Goal: Task Accomplishment & Management: Use online tool/utility

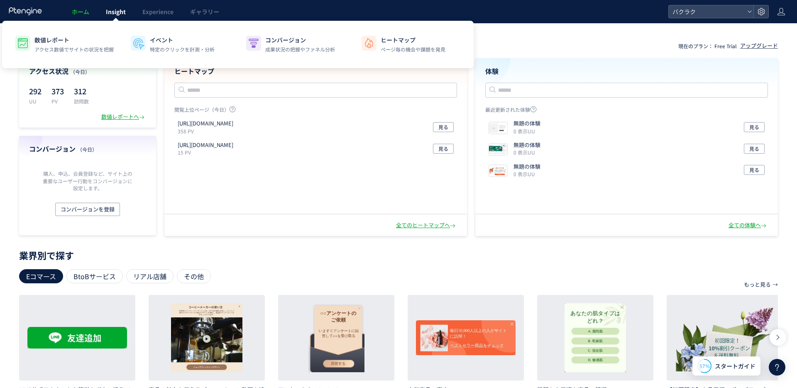
click at [122, 12] on span "Insight" at bounding box center [116, 11] width 20 height 8
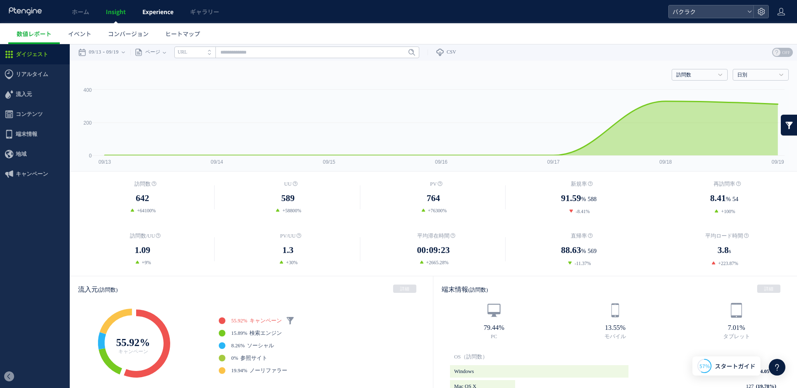
click at [164, 11] on span "Experience" at bounding box center [157, 11] width 31 height 8
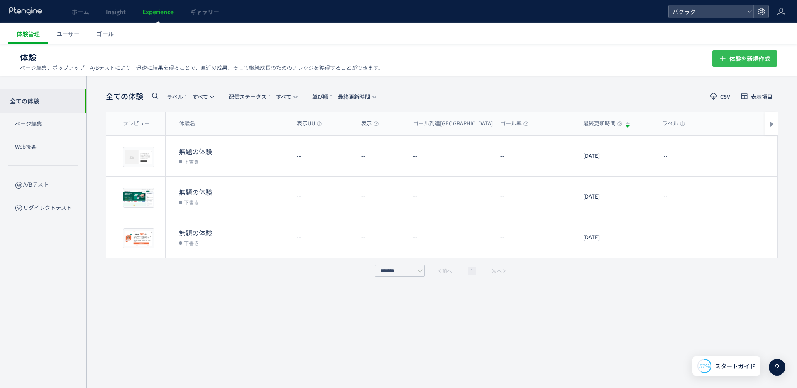
click at [728, 55] on button "体験を新規作成" at bounding box center [744, 58] width 65 height 17
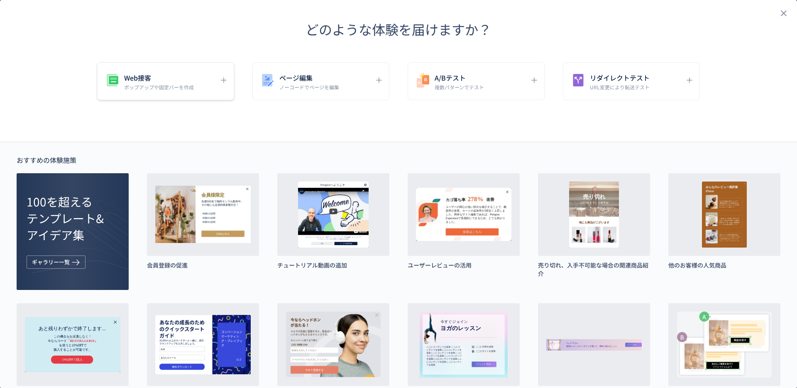
click at [198, 86] on div "Web接客 ポップアップや固定バーを作成" at bounding box center [159, 81] width 110 height 19
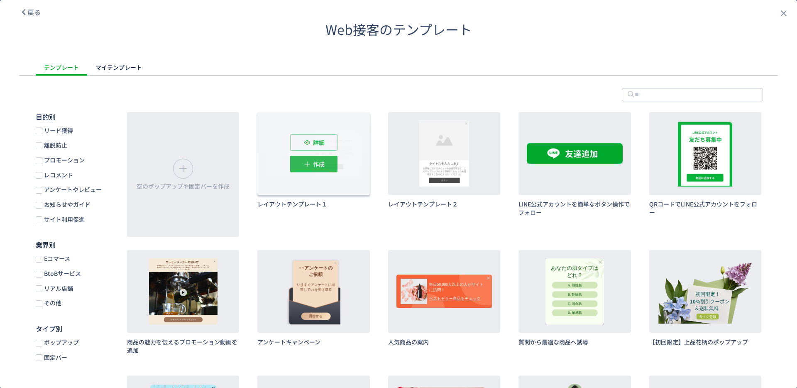
click at [310, 164] on icon "dialog" at bounding box center [307, 164] width 8 height 8
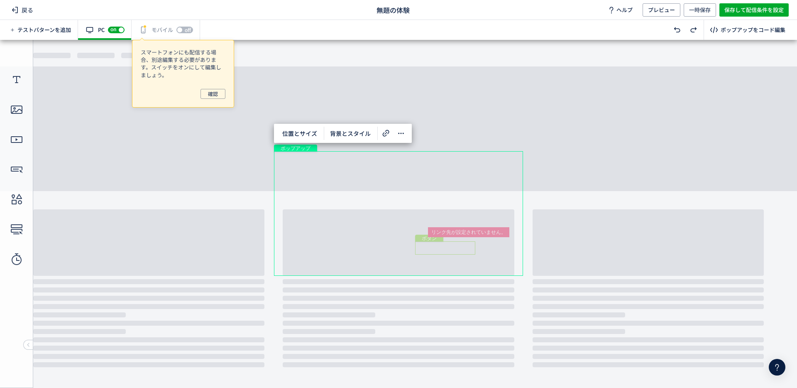
click at [440, 244] on div "ボタン" at bounding box center [445, 247] width 60 height 13
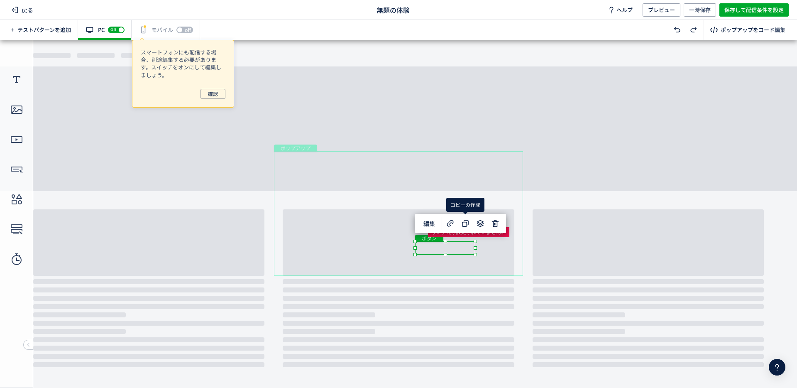
click at [551, 123] on body "undefined ポップアップ undefined ポップアップ クローズボタン テキスト テキスト ボタン 画像" at bounding box center [398, 214] width 797 height 348
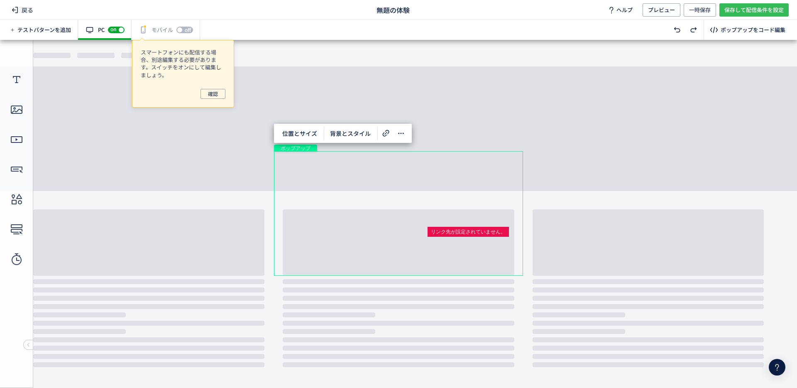
click at [744, 14] on span "保存して配信条件を設定" at bounding box center [753, 9] width 59 height 13
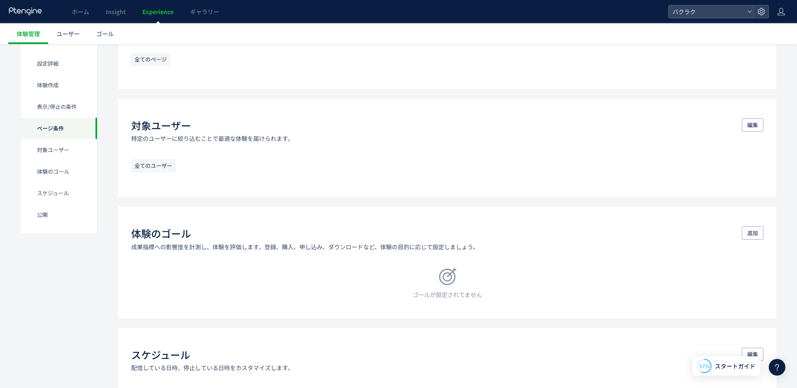
scroll to position [470, 0]
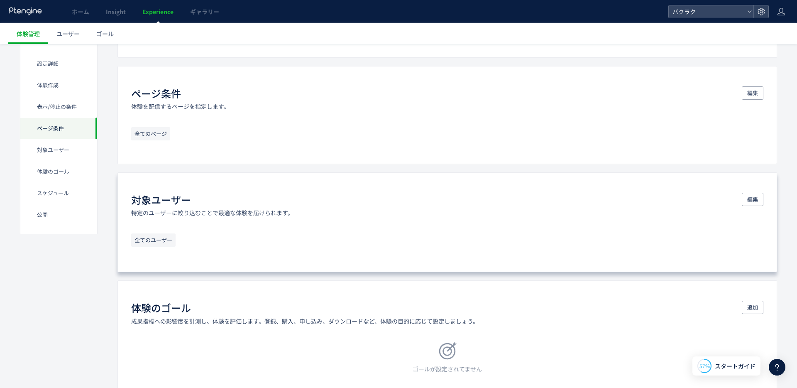
click at [413, 266] on div "対象ユーザー 特定のユーザーに絞り込むことで最適な体験を届けられます。 編集 全てのユーザー" at bounding box center [447, 222] width 660 height 100
click at [391, 241] on div "全てのユーザー" at bounding box center [447, 242] width 632 height 18
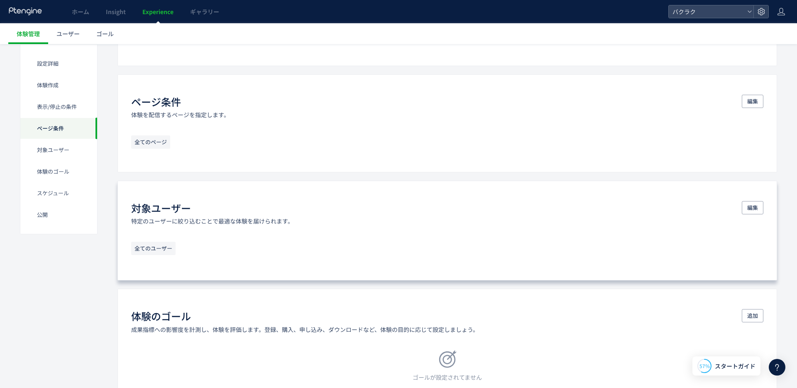
scroll to position [460, 0]
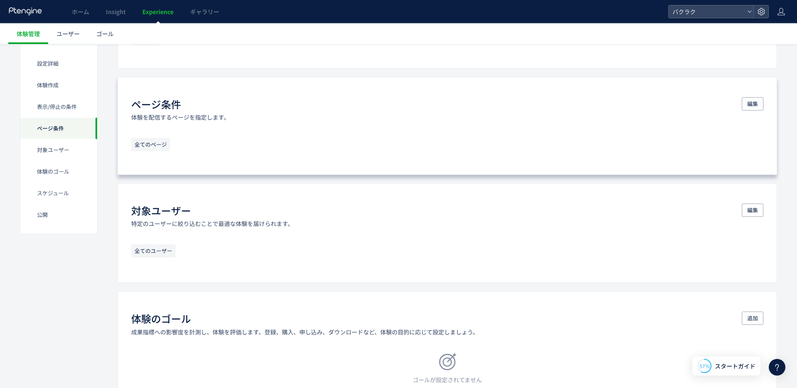
click at [213, 146] on div "全てのページ" at bounding box center [447, 146] width 632 height 17
click at [761, 102] on button "編集" at bounding box center [753, 103] width 22 height 13
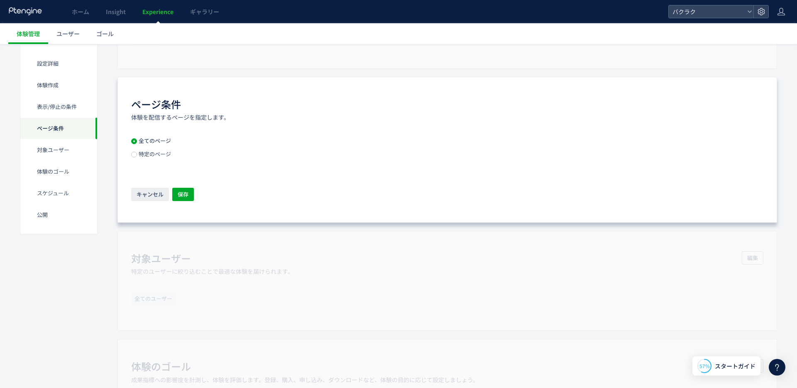
click at [150, 164] on div "全てのページ 特定のページ" at bounding box center [156, 151] width 50 height 27
click at [148, 160] on div "全てのページ 特定のページ" at bounding box center [156, 151] width 50 height 27
click at [147, 154] on span "特定のページ" at bounding box center [154, 154] width 34 height 8
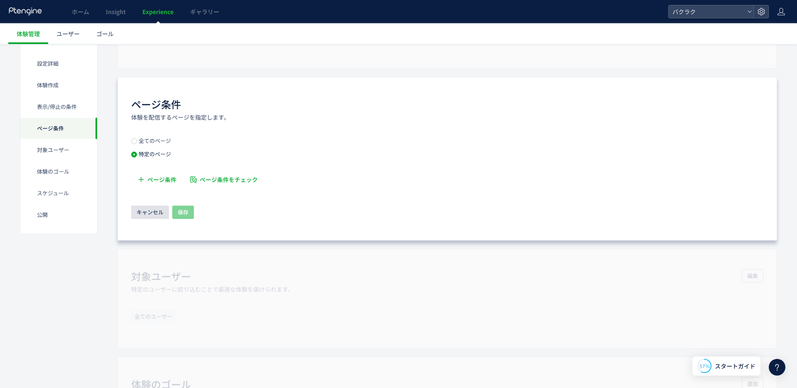
click at [146, 205] on span "キャンセル" at bounding box center [150, 211] width 27 height 13
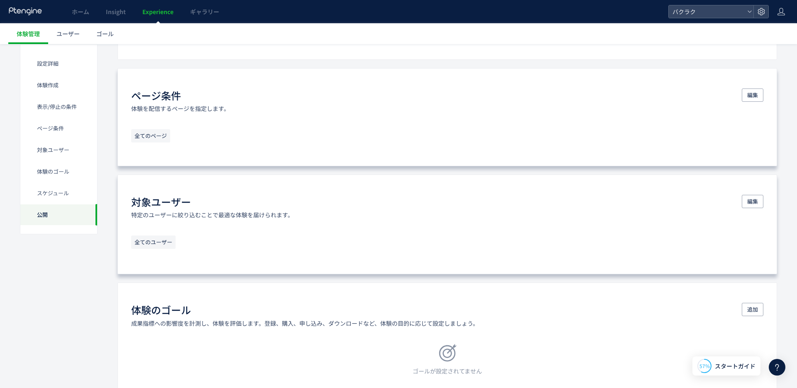
scroll to position [0, 0]
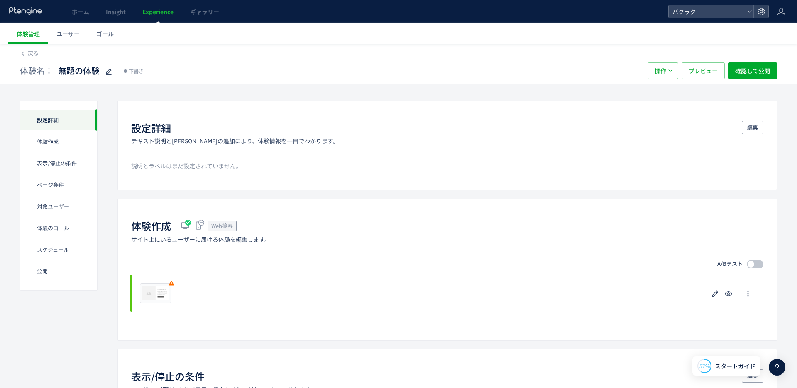
click at [164, 9] on span "Experience" at bounding box center [157, 11] width 31 height 8
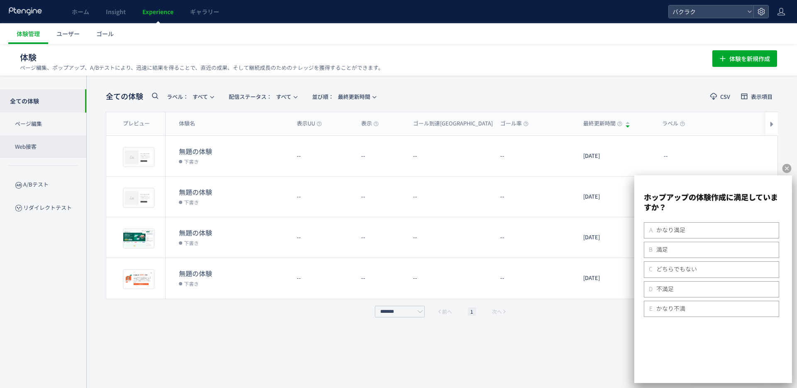
click at [22, 143] on p "Web接客" at bounding box center [43, 146] width 86 height 23
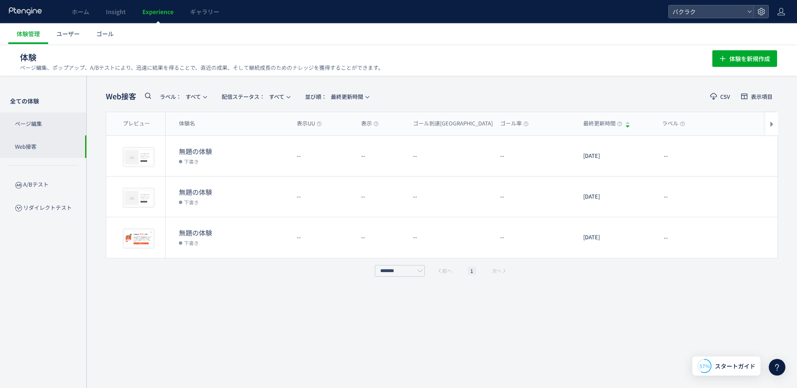
click at [21, 126] on p "ページ編集" at bounding box center [43, 123] width 86 height 23
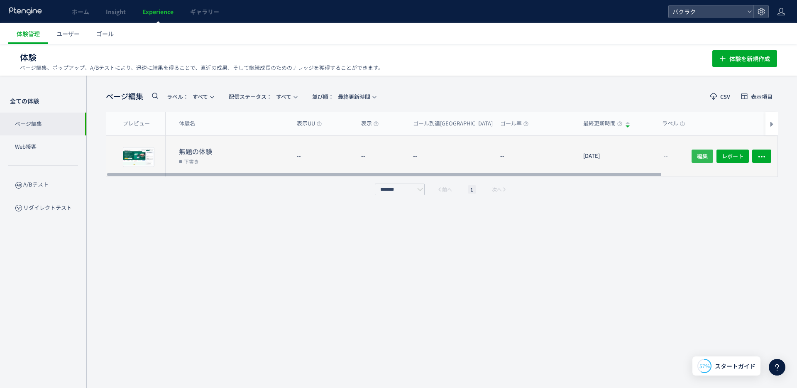
click at [697, 157] on button "編集" at bounding box center [703, 155] width 22 height 13
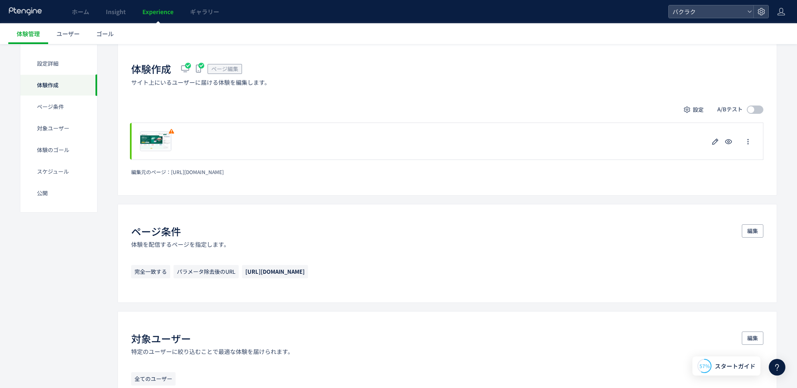
scroll to position [188, 0]
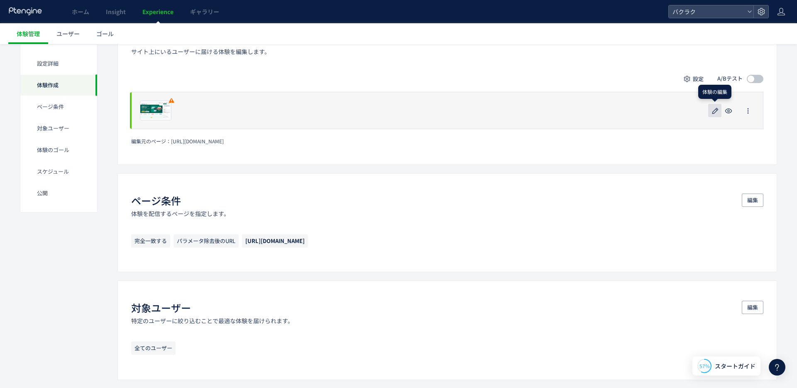
click at [712, 110] on icon "button" at bounding box center [715, 111] width 10 height 10
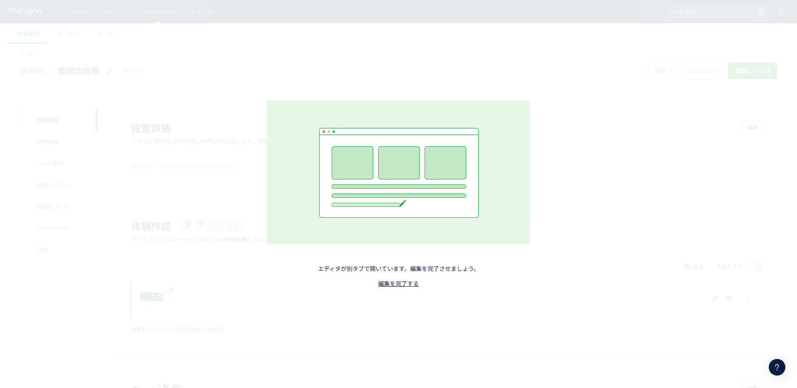
click at [389, 269] on p "エディタが別タブで開いています。編集を完了させましょう。" at bounding box center [399, 268] width 212 height 12
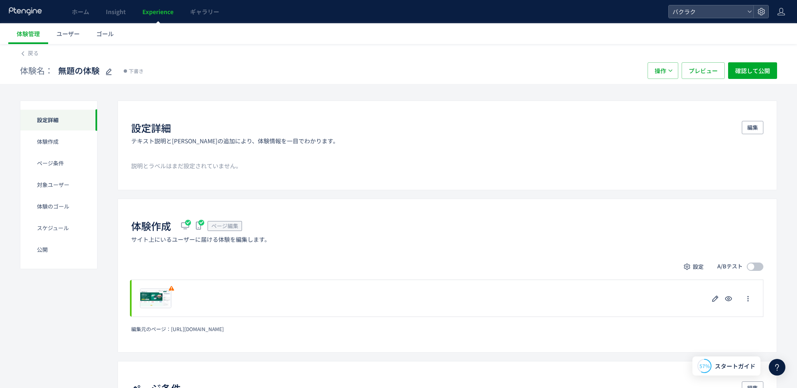
click at [23, 12] on icon at bounding box center [25, 11] width 34 height 8
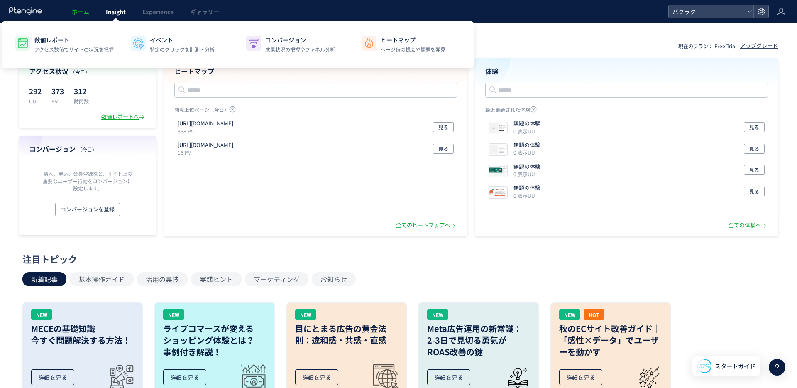
click at [112, 10] on span "Insight" at bounding box center [116, 11] width 20 height 8
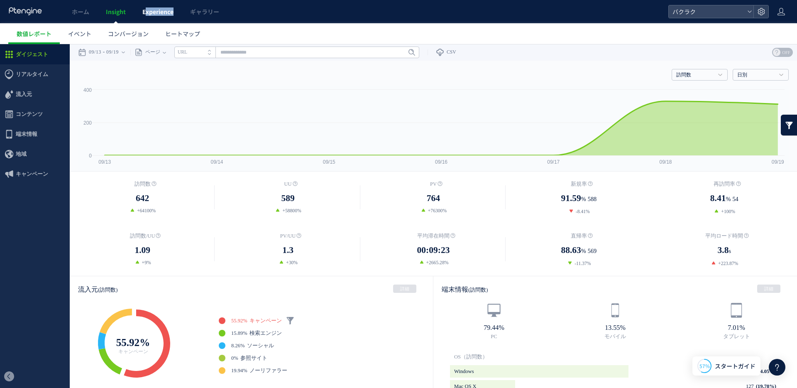
click at [147, 15] on link "Experience" at bounding box center [158, 11] width 48 height 23
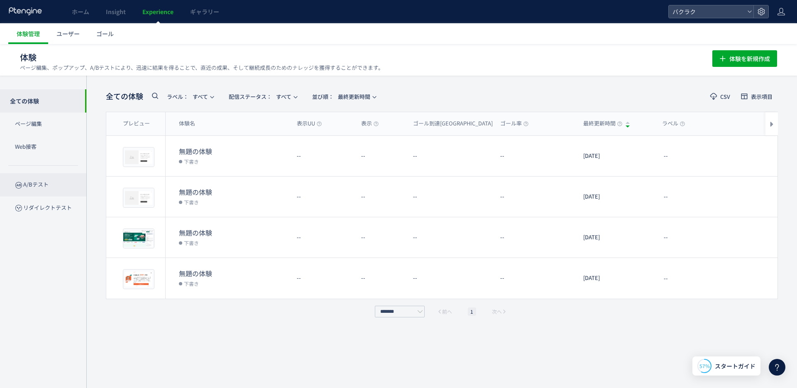
click at [45, 184] on p "A/Bテスト" at bounding box center [43, 184] width 86 height 23
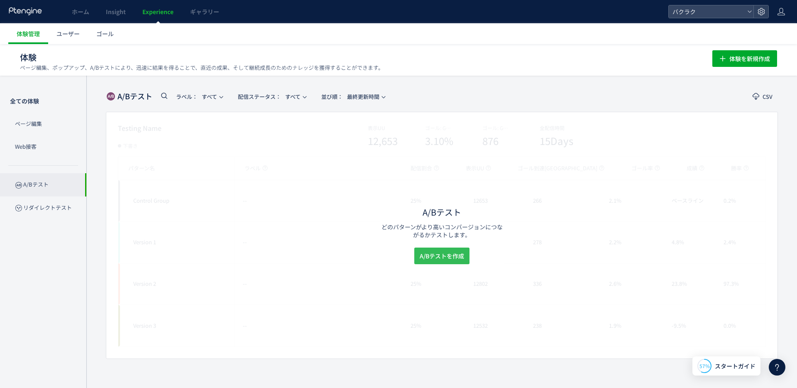
click at [442, 263] on button "A/Bテストを作成" at bounding box center [441, 255] width 55 height 17
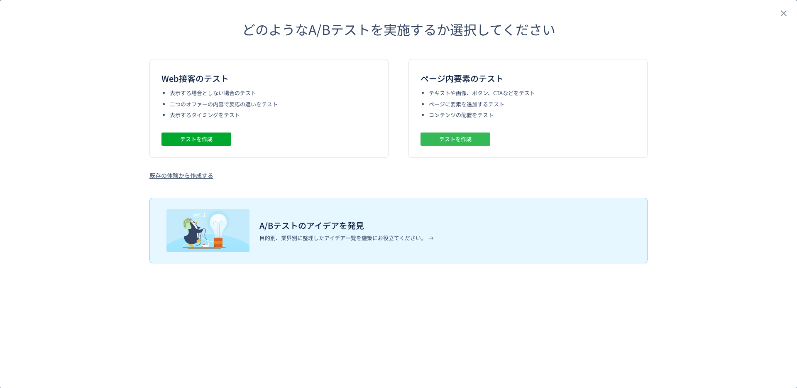
click at [464, 142] on span "テストを作成" at bounding box center [455, 138] width 32 height 13
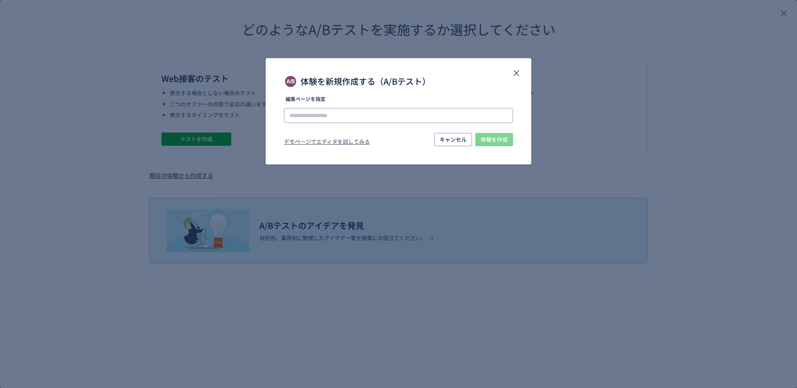
click at [406, 113] on input "体験を新規作成する（A/Bテスト）" at bounding box center [398, 115] width 229 height 15
click at [384, 134] on li "[URL][DOMAIN_NAME]" at bounding box center [399, 139] width 223 height 14
type input "**********"
click at [509, 134] on button "体験を作成" at bounding box center [494, 139] width 38 height 13
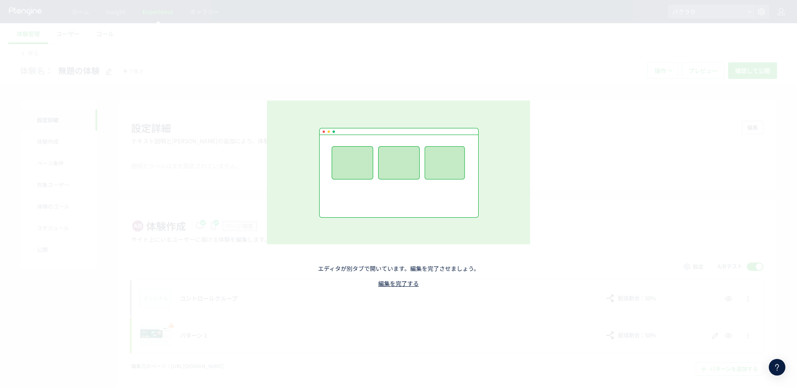
click at [660, 82] on div "エディタが別タブで開いています。編集を完了させましょう。 編集を完了する" at bounding box center [398, 194] width 797 height 388
click at [409, 281] on link "編集を完了する" at bounding box center [398, 283] width 41 height 8
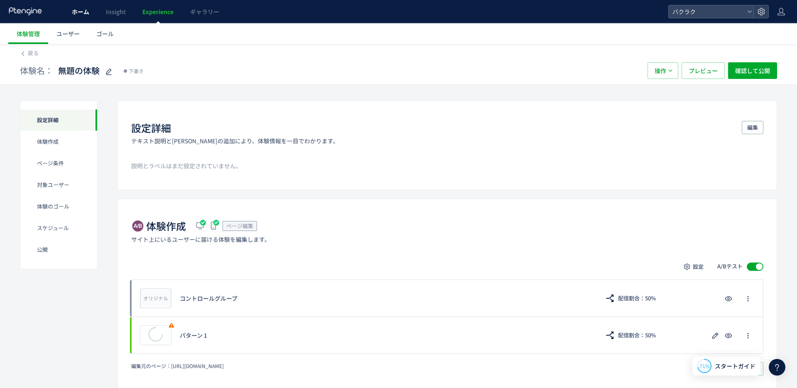
click at [80, 15] on span "ホーム" at bounding box center [80, 11] width 17 height 8
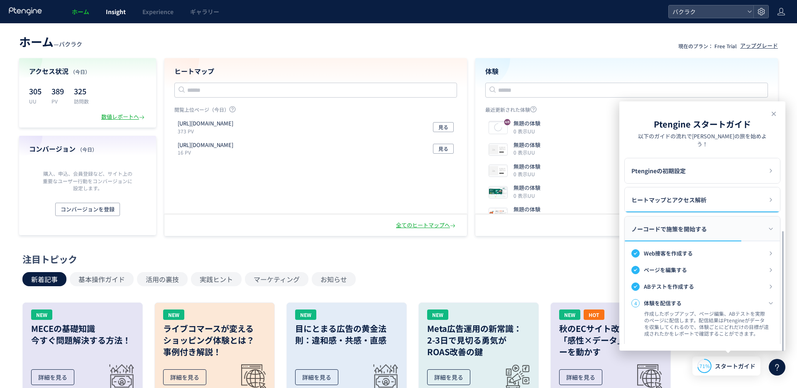
scroll to position [120, 0]
